Goal: Submit feedback/report problem

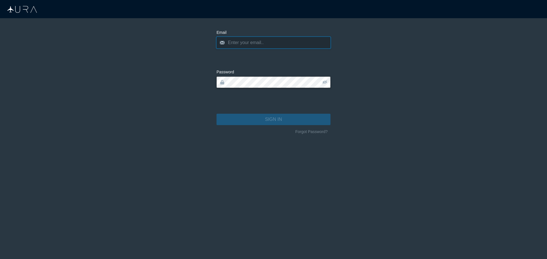
type input "[EMAIL_ADDRESS][DOMAIN_NAME]"
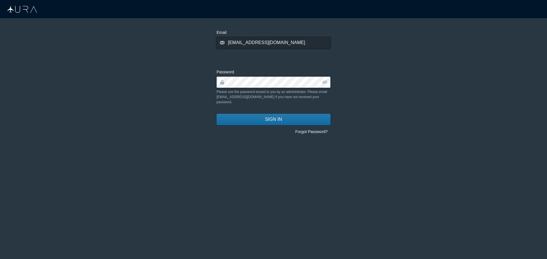
click at [267, 116] on span "SIGN IN" at bounding box center [273, 119] width 17 height 7
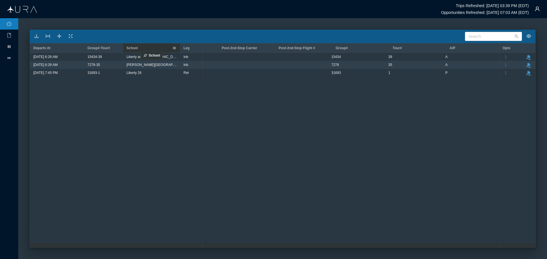
scroll to position [0, 760]
drag, startPoint x: 343, startPoint y: 48, endPoint x: 126, endPoint y: 48, distance: 216.4
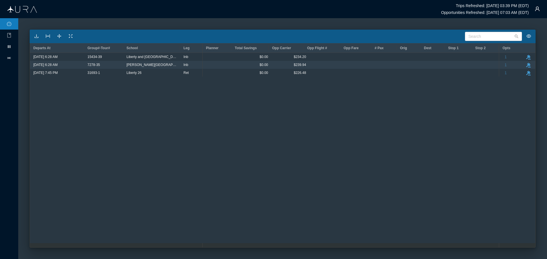
scroll to position [0, 0]
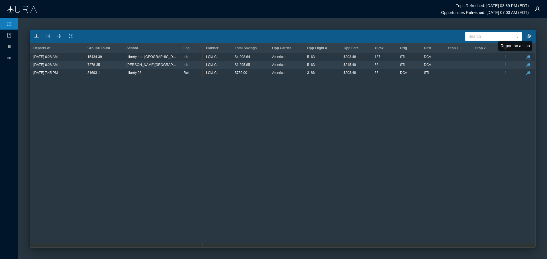
drag, startPoint x: 529, startPoint y: 58, endPoint x: 397, endPoint y: 103, distance: 139.3
click at [397, 103] on div "LCI/LCI $4,208.64 American 5163 $203.48 [GEOGRAPHIC_DATA] $0.00 $234.20 LCI/LCI…" at bounding box center [350, 150] width 296 height 195
drag, startPoint x: 528, startPoint y: 56, endPoint x: 401, endPoint y: 128, distance: 146.2
click at [401, 128] on div "LCI/LCI $4,208.64 American 5163 $203.48 [GEOGRAPHIC_DATA] $0.00 $234.20 LCI/LCI…" at bounding box center [350, 150] width 296 height 195
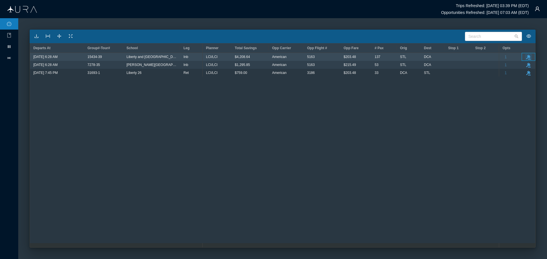
click at [529, 58] on icon "take-action" at bounding box center [528, 57] width 5 height 5
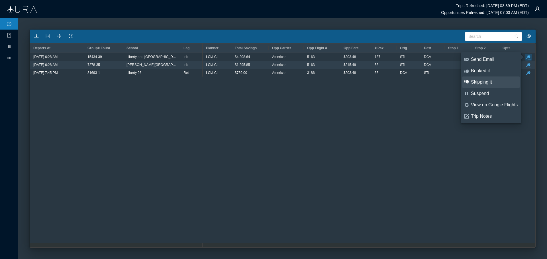
click at [489, 83] on div "Skipping it" at bounding box center [494, 82] width 47 height 6
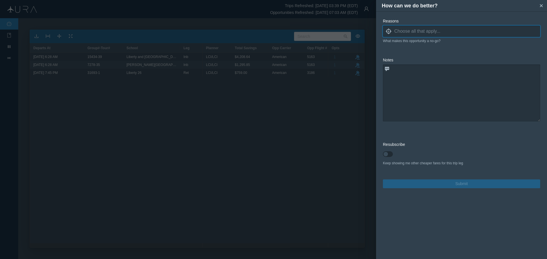
click at [401, 32] on input at bounding box center [467, 31] width 146 height 9
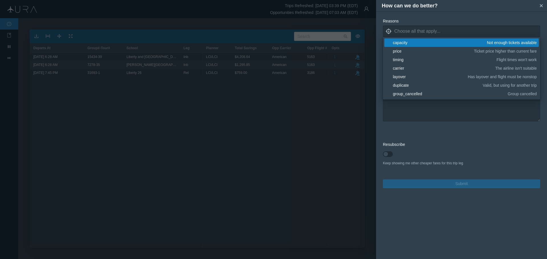
click at [402, 43] on div "capacity" at bounding box center [439, 43] width 92 height 6
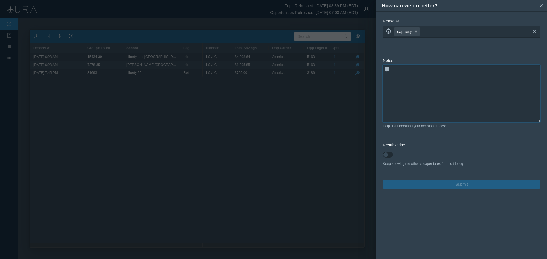
click at [421, 108] on textarea at bounding box center [461, 93] width 157 height 57
click at [398, 70] on textarea at bounding box center [461, 93] width 157 height 57
drag, startPoint x: 398, startPoint y: 70, endPoint x: 399, endPoint y: 83, distance: 13.4
type textarea "only 32 seats available"
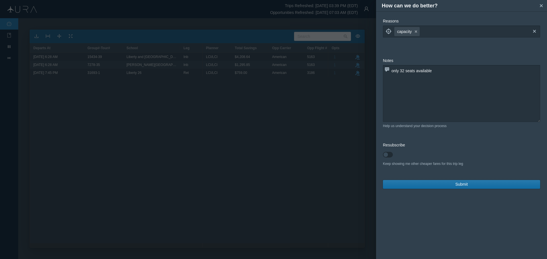
drag, startPoint x: 399, startPoint y: 83, endPoint x: 393, endPoint y: 187, distance: 104.1
click at [393, 187] on button "Submit" at bounding box center [461, 184] width 157 height 9
